Goal: Navigation & Orientation: Find specific page/section

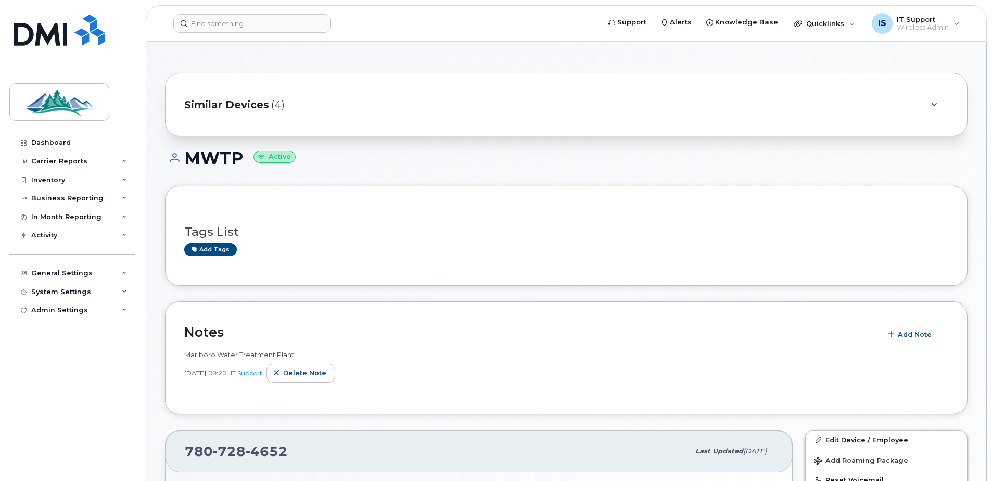
scroll to position [556, 0]
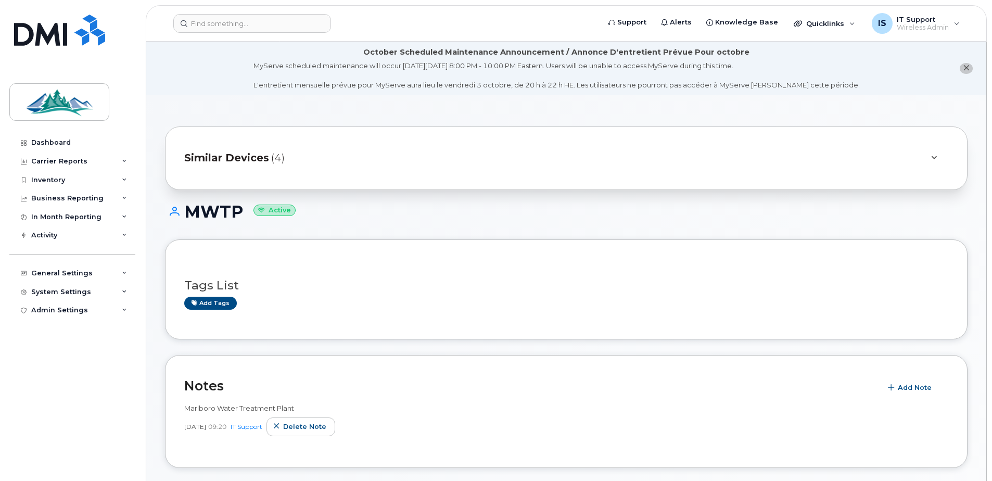
click at [227, 154] on span "Similar Devices" at bounding box center [226, 157] width 85 height 15
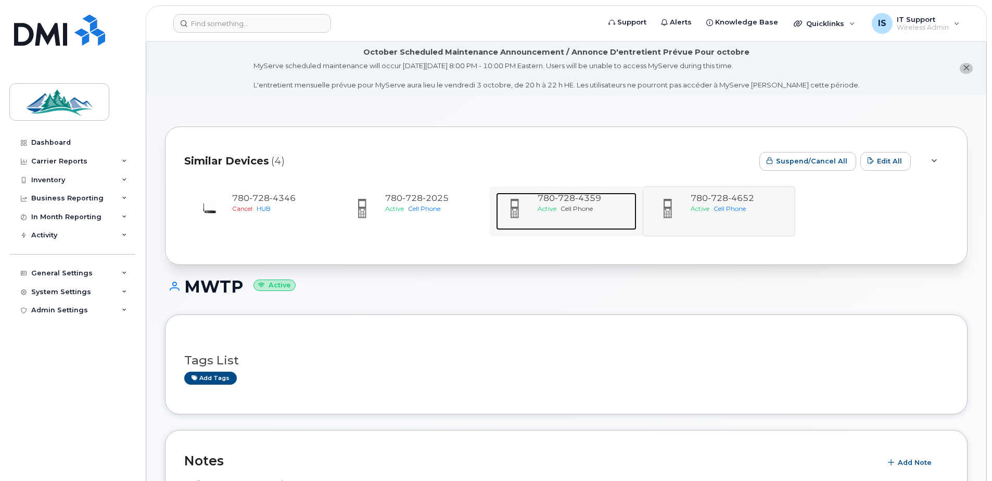
click at [585, 198] on span "4359" at bounding box center [588, 198] width 26 height 10
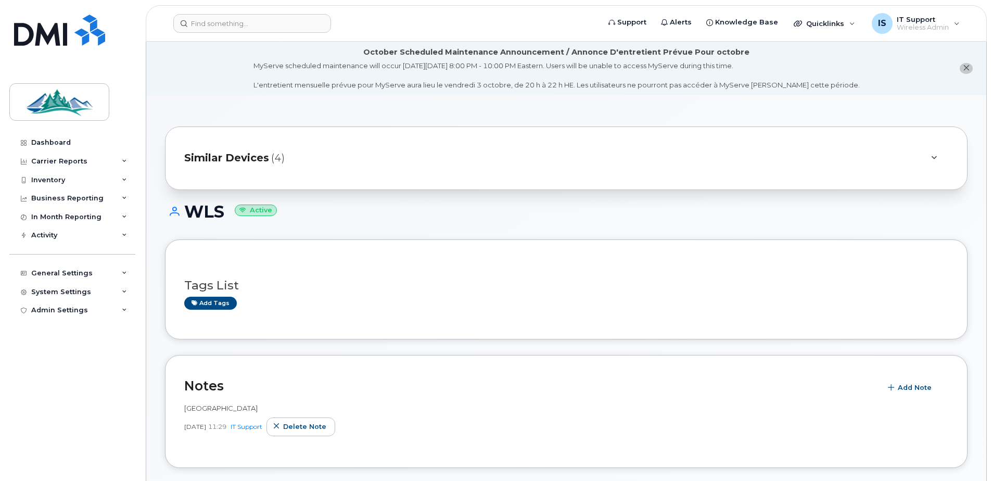
click at [252, 156] on span "Similar Devices" at bounding box center [226, 157] width 85 height 15
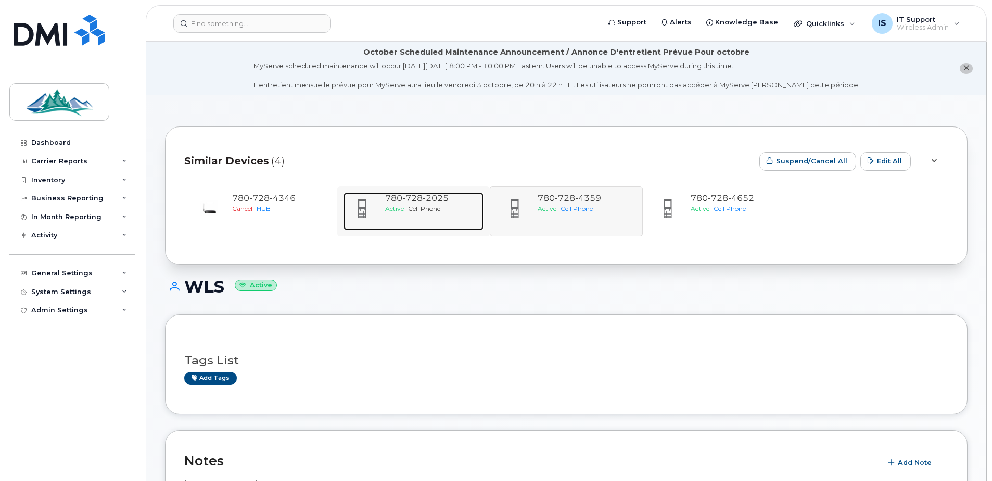
click at [432, 210] on span "Cell Phone" at bounding box center [424, 209] width 32 height 8
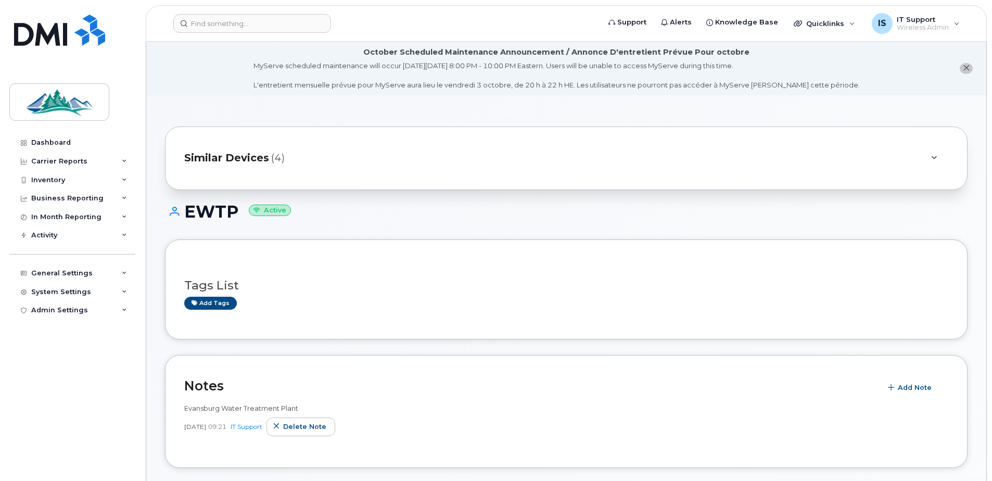
click at [240, 156] on span "Similar Devices" at bounding box center [226, 157] width 85 height 15
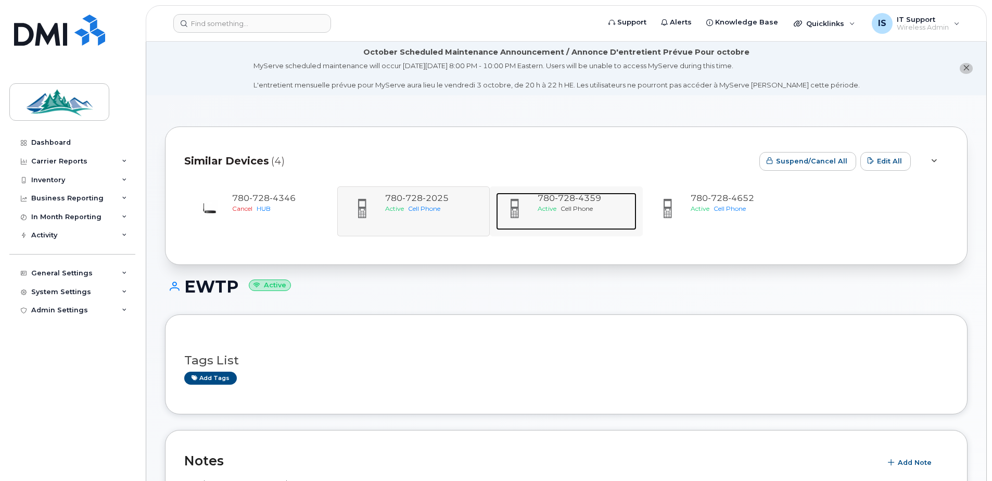
click at [591, 206] on span "Cell Phone" at bounding box center [576, 209] width 32 height 8
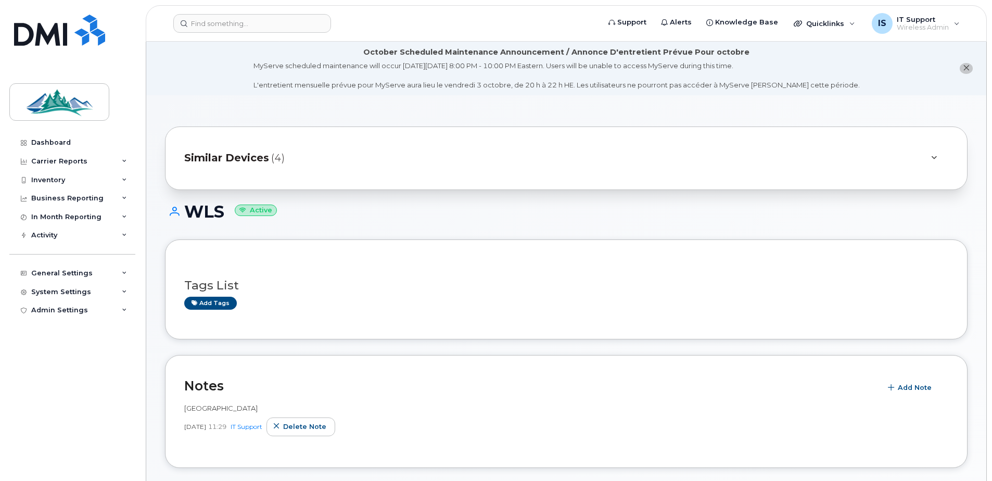
click at [193, 154] on span "Similar Devices" at bounding box center [226, 157] width 85 height 15
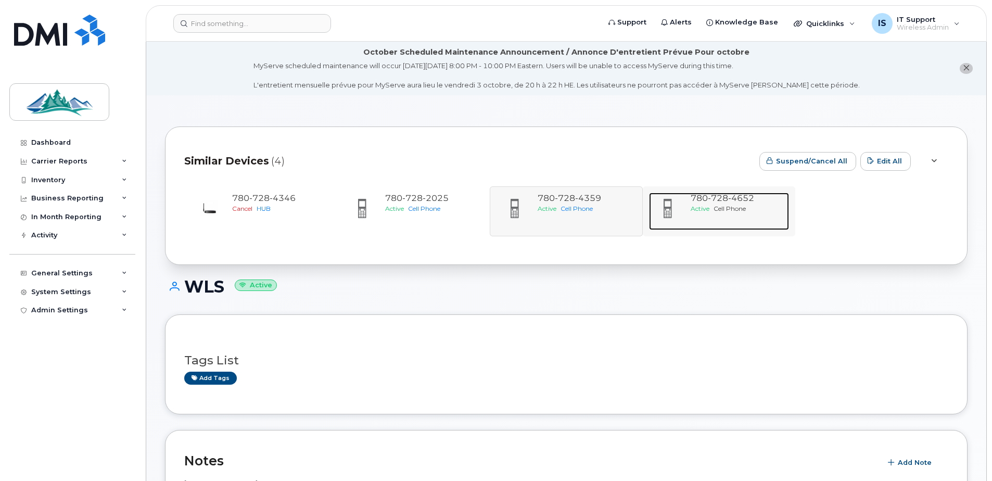
click at [731, 201] on span "4652" at bounding box center [741, 198] width 26 height 10
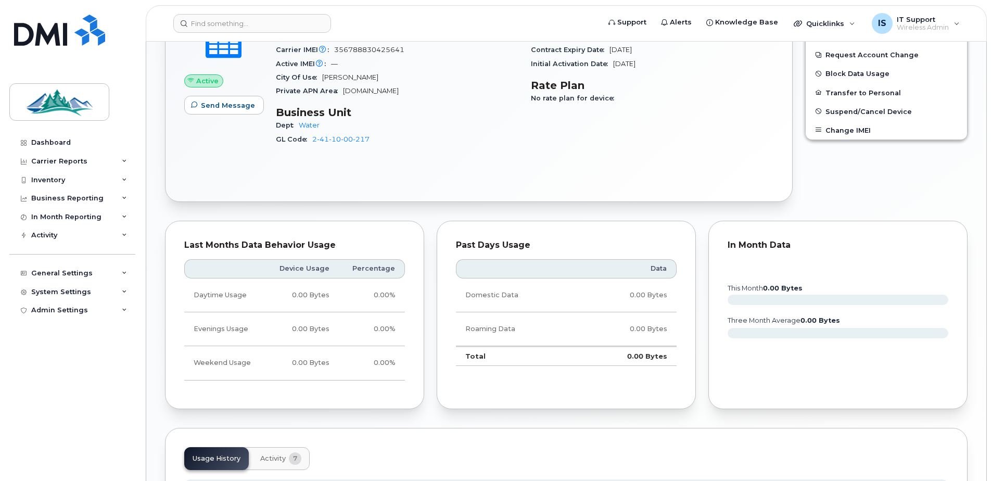
scroll to position [766, 0]
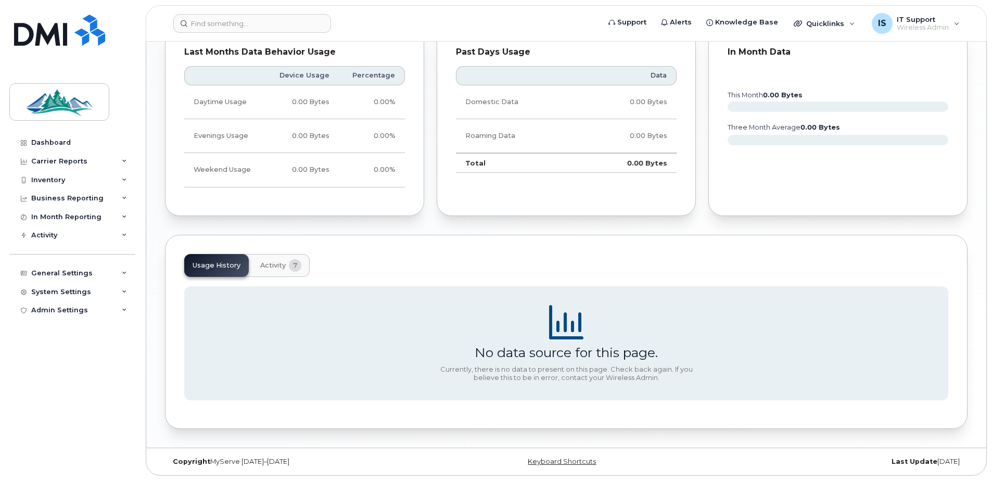
click at [274, 268] on span "Activity" at bounding box center [272, 265] width 25 height 8
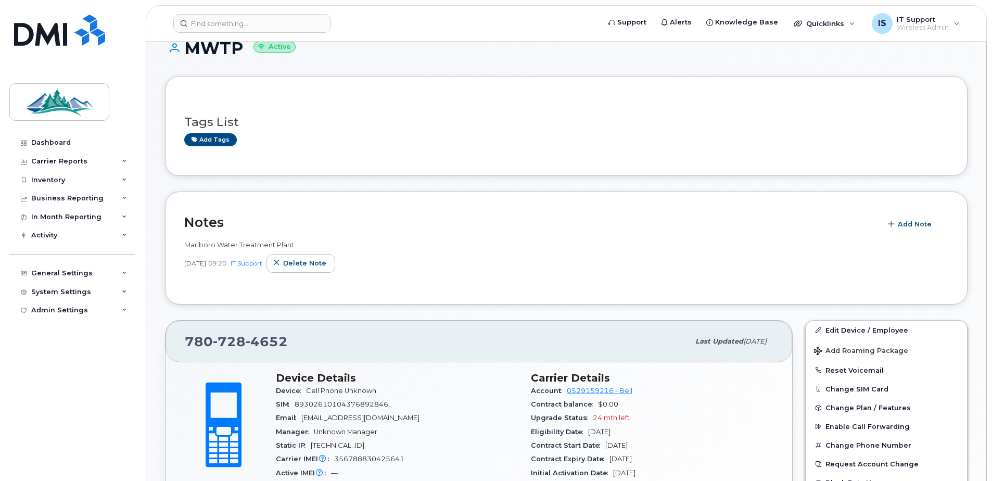
scroll to position [0, 0]
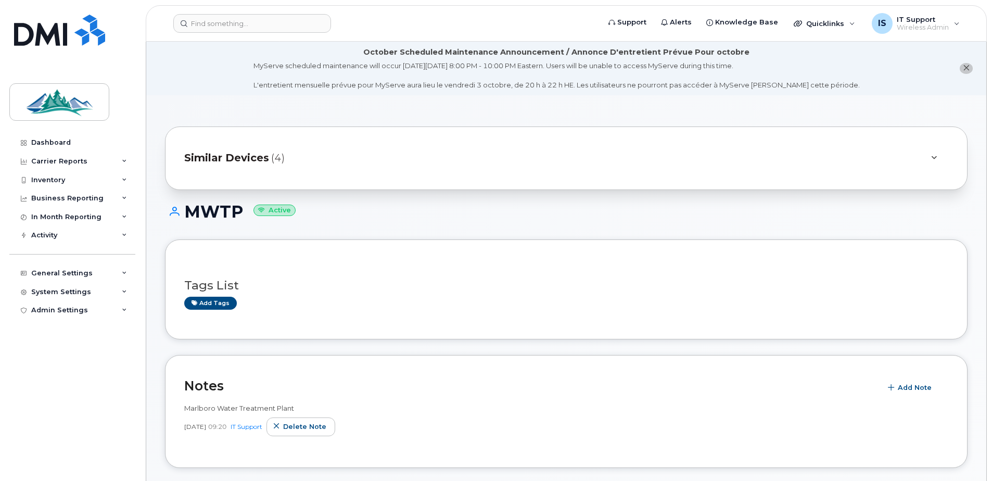
click at [932, 158] on icon at bounding box center [934, 158] width 6 height 7
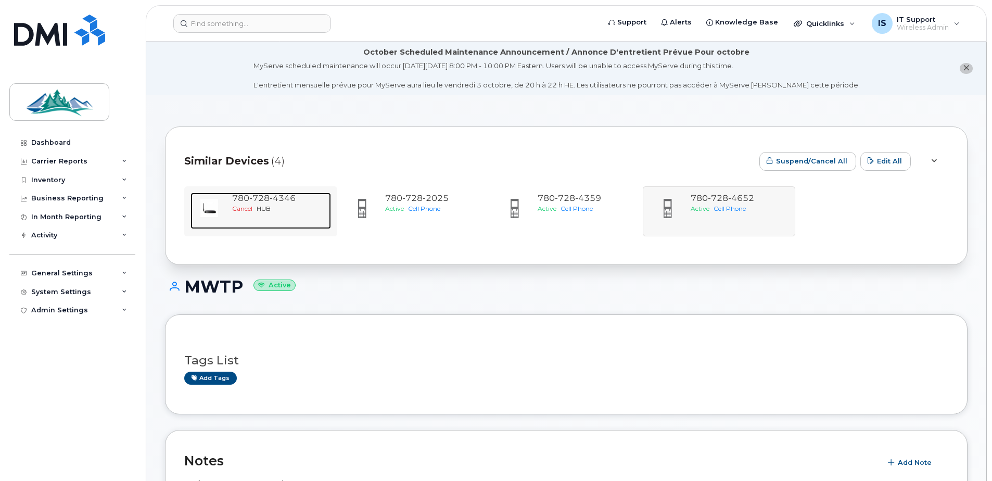
click at [270, 198] on span "4346" at bounding box center [283, 198] width 26 height 10
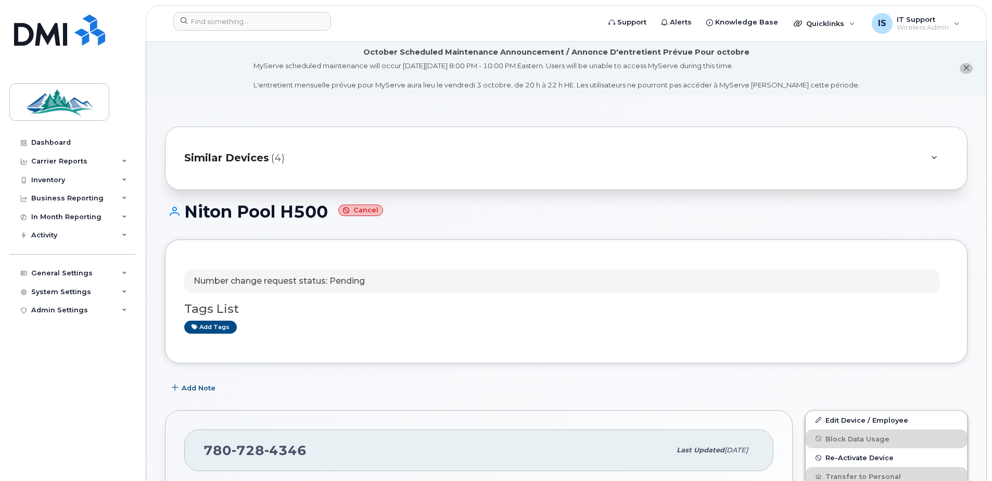
click at [239, 159] on span "Similar Devices" at bounding box center [226, 157] width 85 height 15
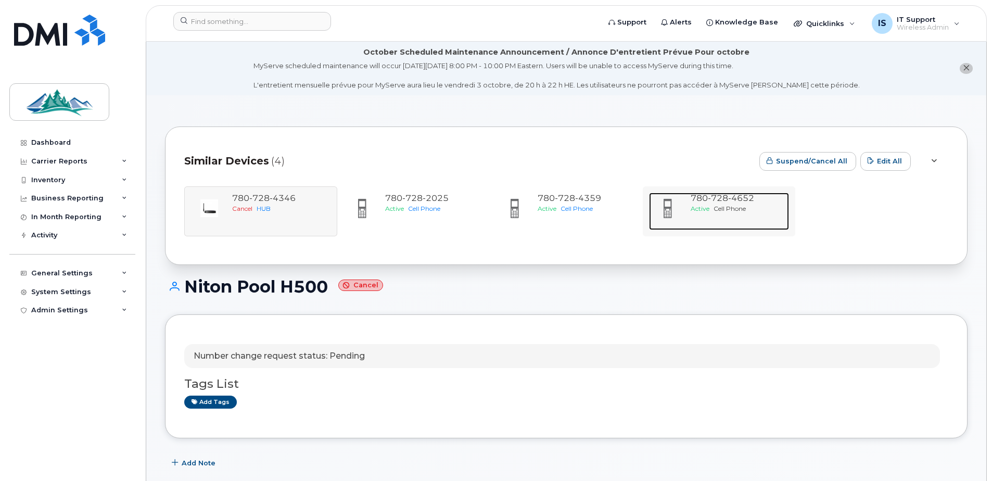
click at [722, 199] on span "728" at bounding box center [718, 198] width 20 height 10
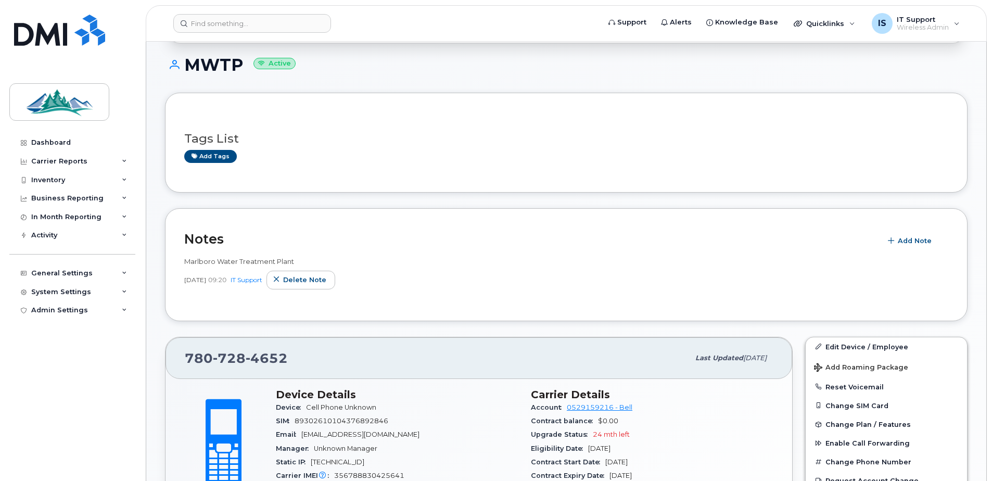
scroll to position [208, 0]
